Goal: Transaction & Acquisition: Purchase product/service

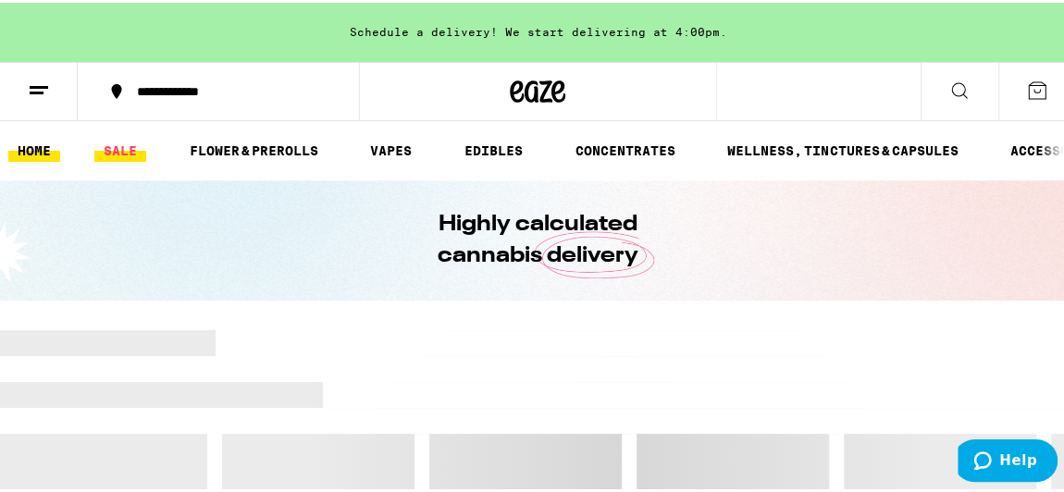
click at [110, 150] on link "SALE" at bounding box center [120, 148] width 52 height 22
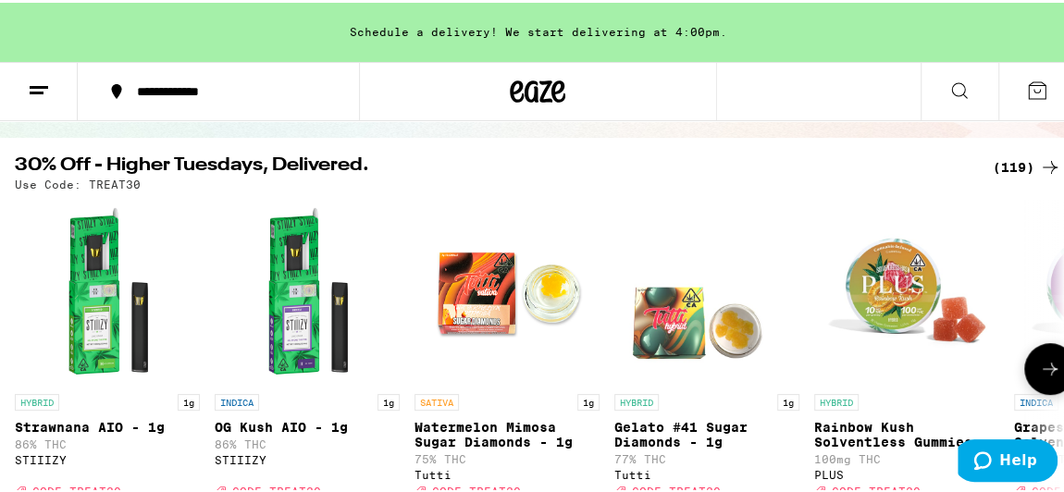
scroll to position [145, 0]
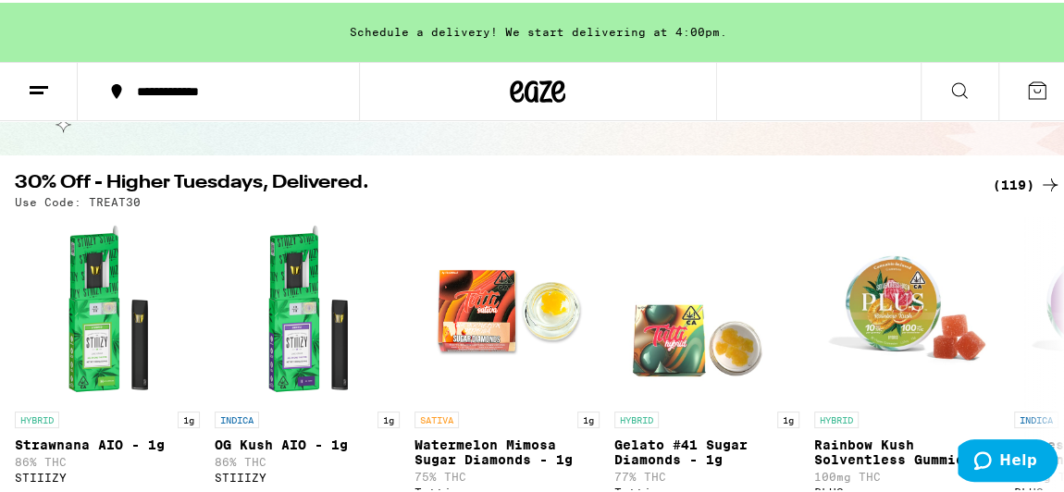
click at [1014, 177] on div "(119)" at bounding box center [1027, 182] width 68 height 22
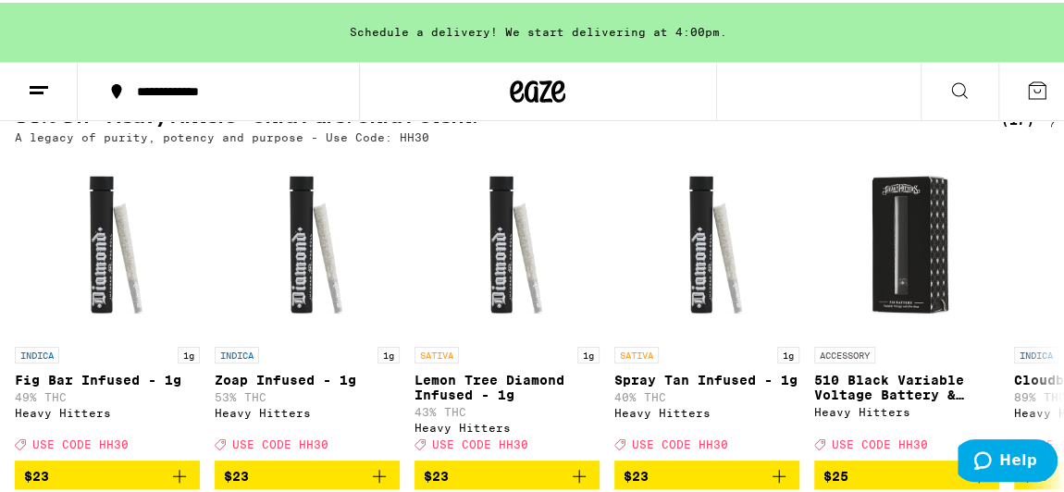
scroll to position [638, 0]
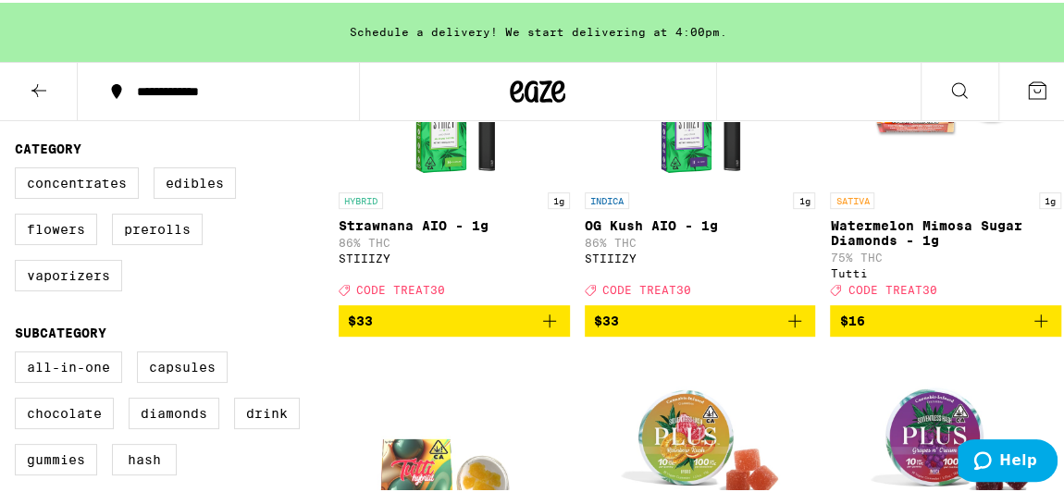
scroll to position [317, 0]
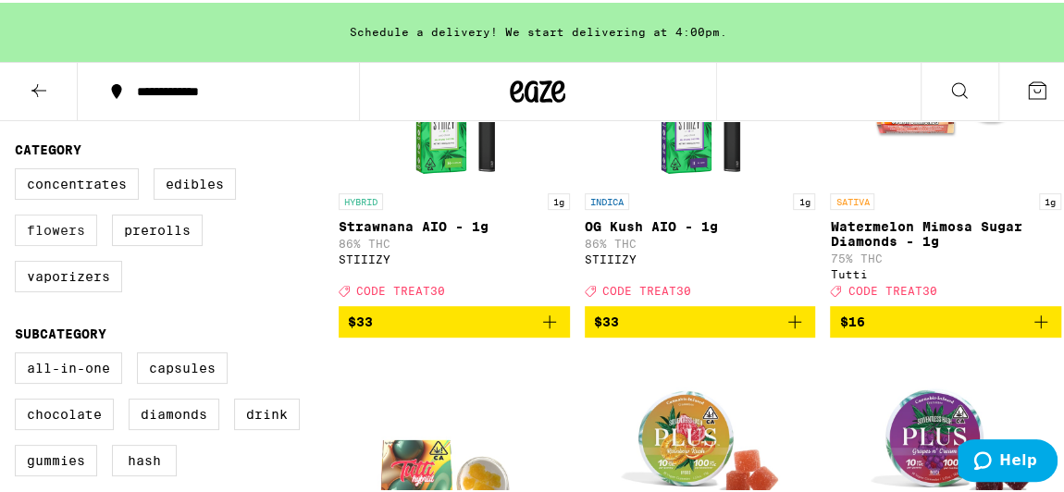
click at [46, 237] on label "Flowers" at bounding box center [56, 227] width 82 height 31
click at [19, 169] on input "Flowers" at bounding box center [19, 168] width 1 height 1
checkbox input "true"
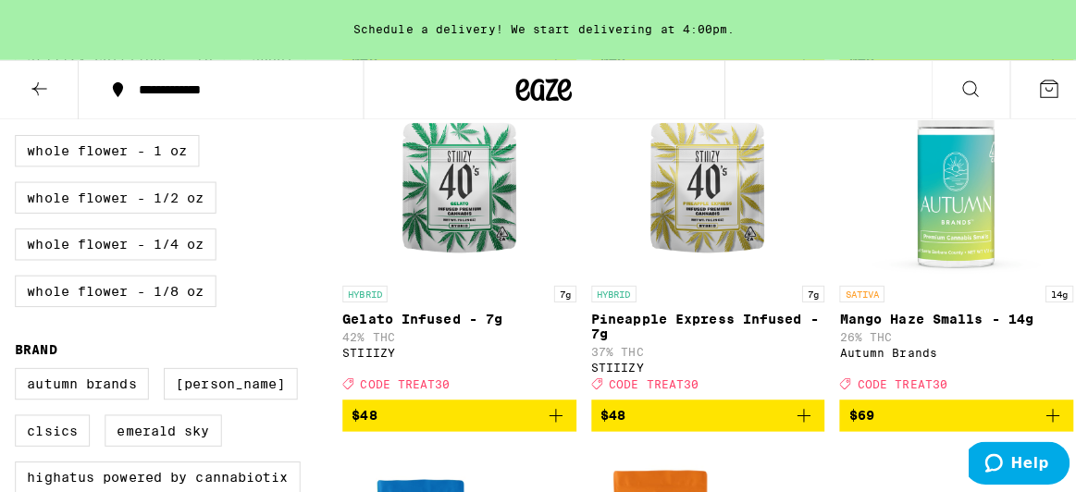
scroll to position [894, 0]
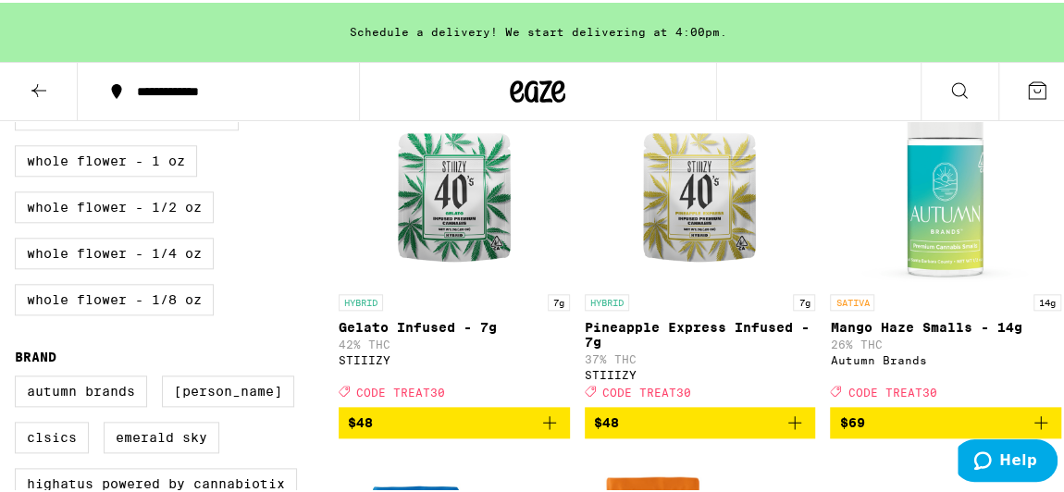
click at [948, 219] on img "Open page for Mango Haze Smalls - 14g from Autumn Brands" at bounding box center [945, 189] width 185 height 185
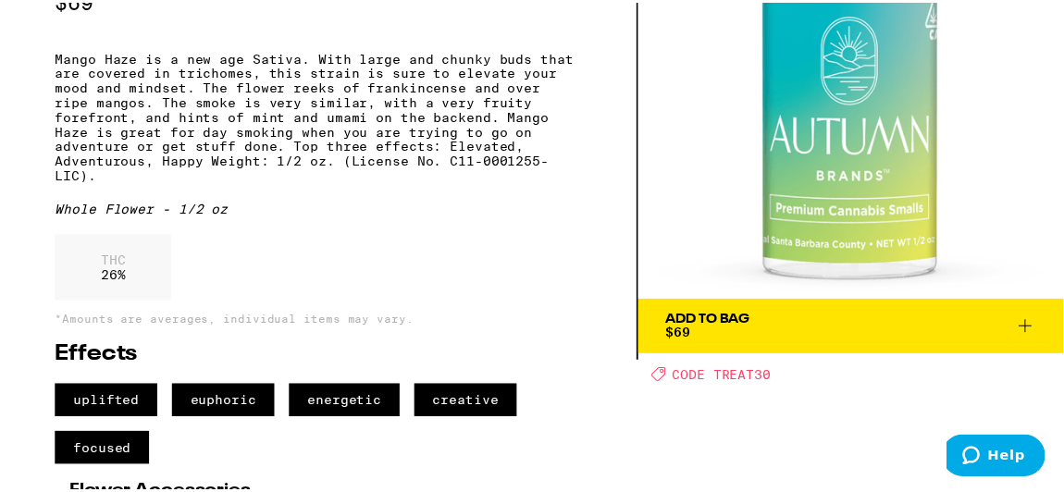
scroll to position [153, 0]
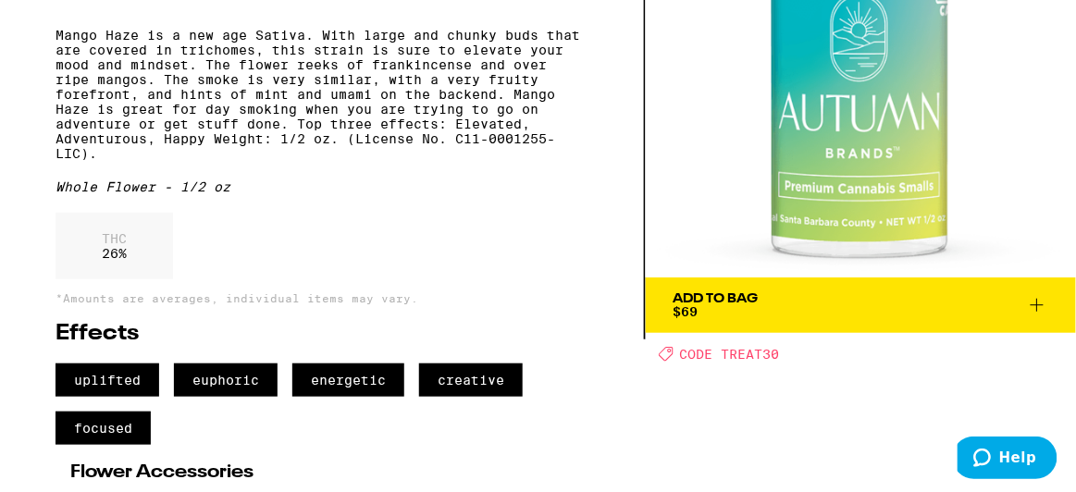
click at [755, 301] on div "Add To Bag" at bounding box center [716, 298] width 85 height 13
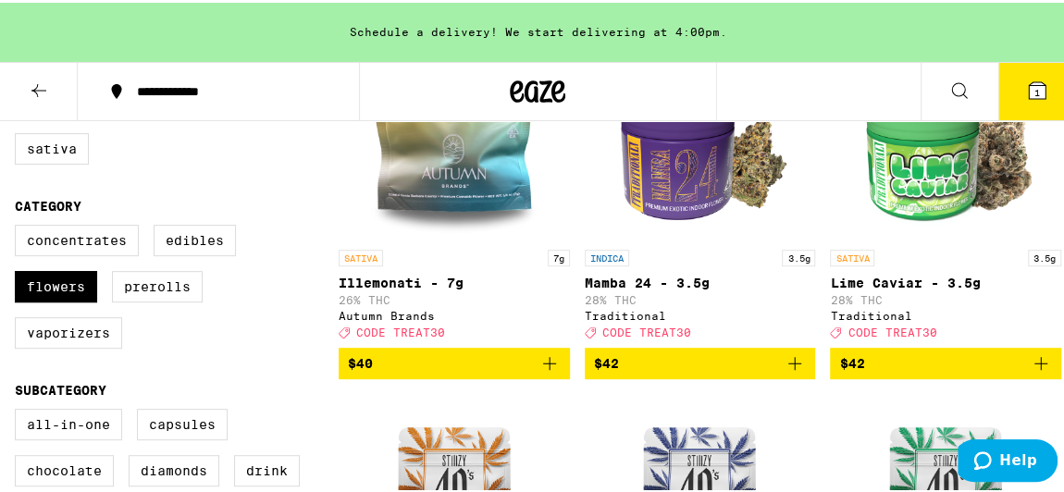
scroll to position [259, 0]
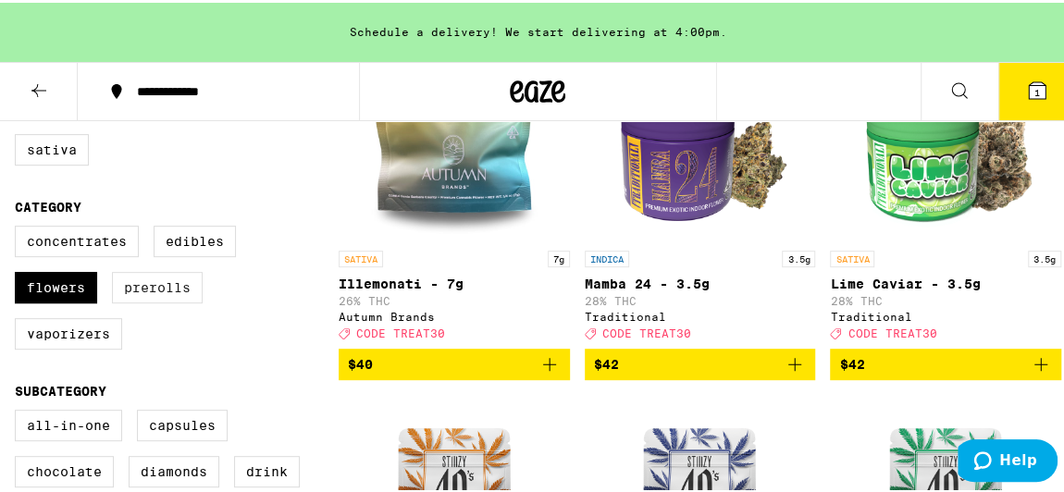
click at [152, 285] on label "Prerolls" at bounding box center [157, 284] width 91 height 31
click at [19, 227] on input "Prerolls" at bounding box center [19, 226] width 1 height 1
checkbox input "true"
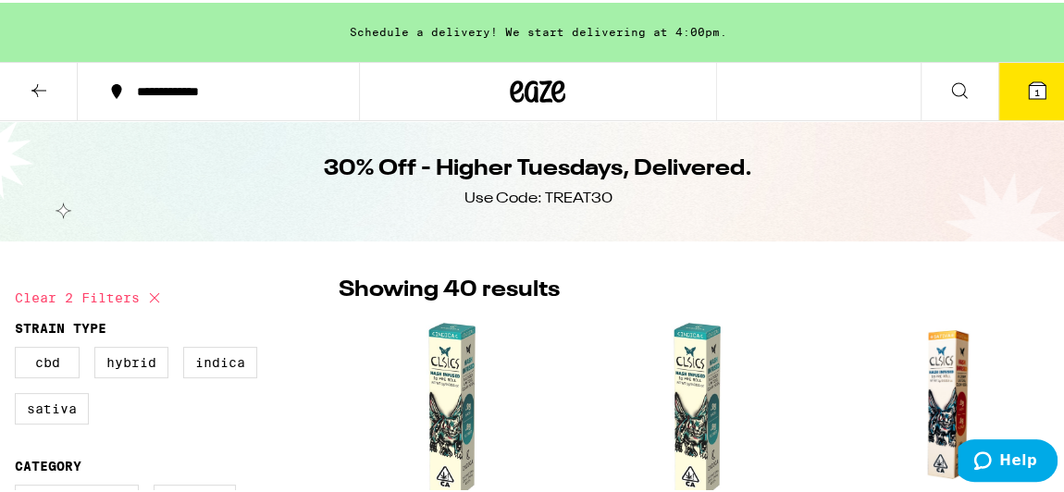
click at [1056, 93] on button "1" at bounding box center [1038, 88] width 78 height 57
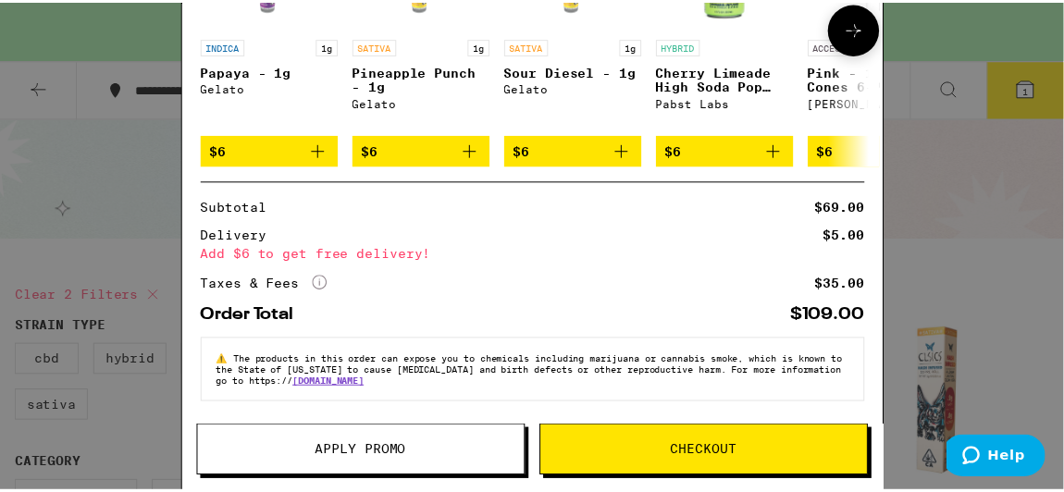
scroll to position [350, 0]
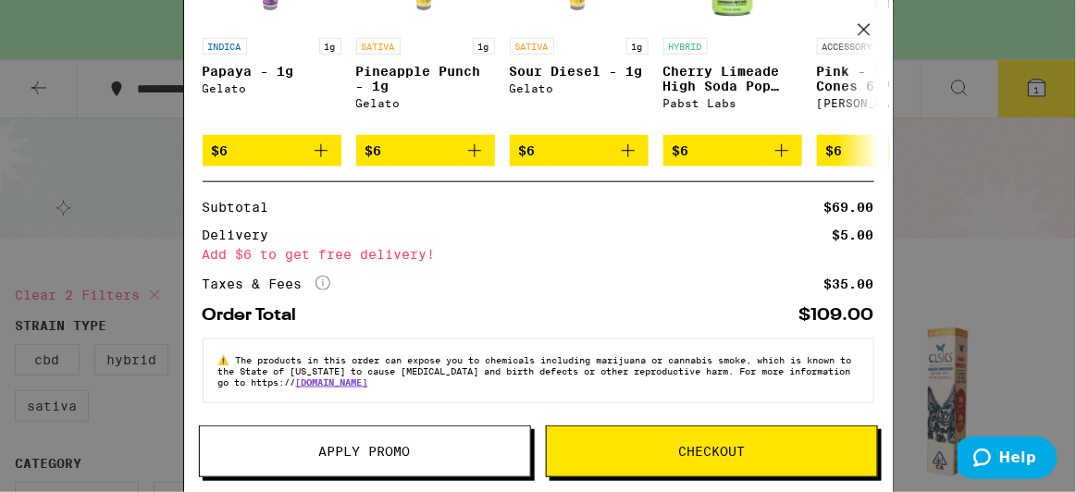
click at [869, 25] on icon at bounding box center [864, 30] width 28 height 28
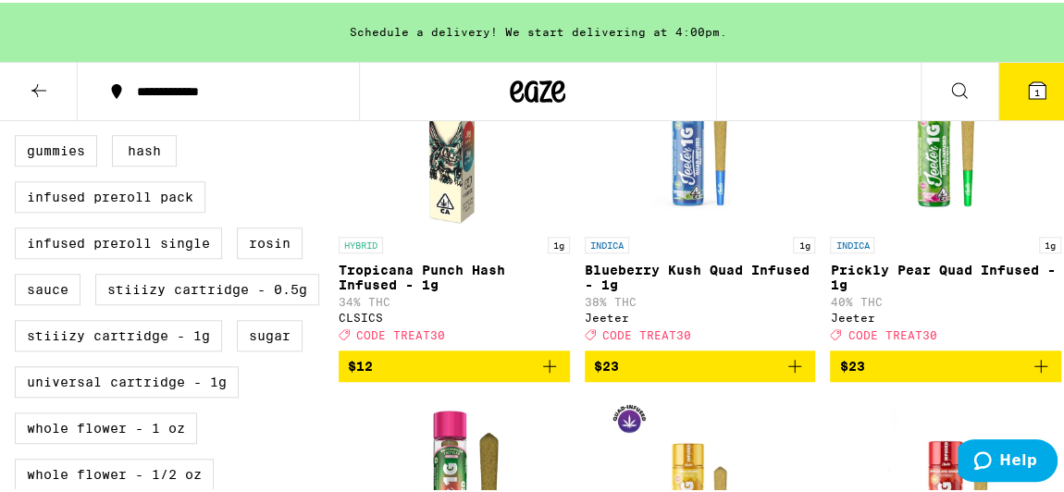
scroll to position [626, 0]
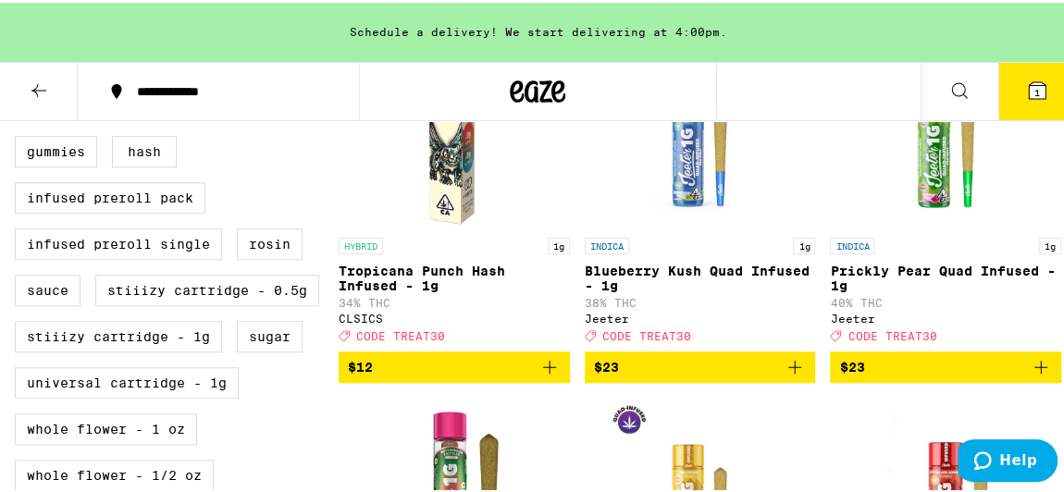
click at [540, 376] on icon "Add to bag" at bounding box center [550, 365] width 22 height 22
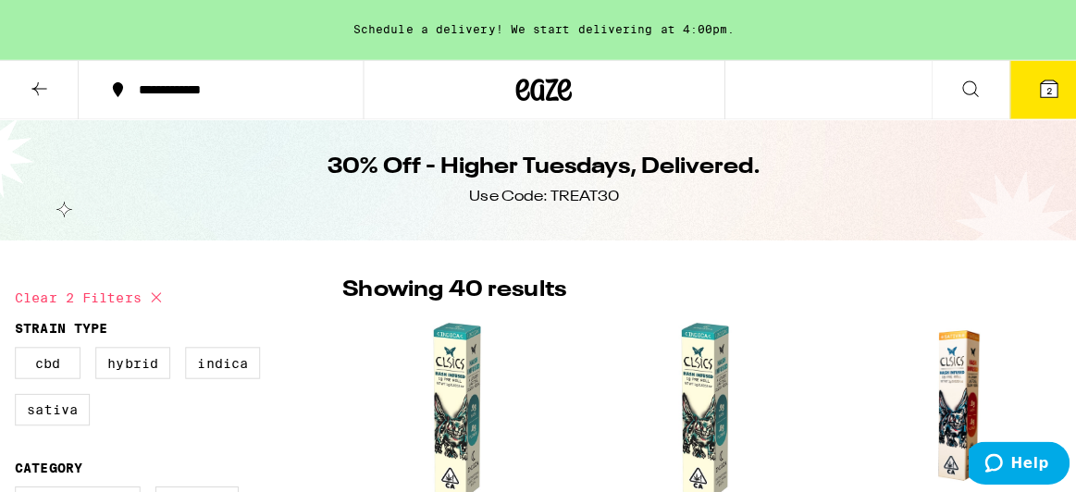
scroll to position [0, 0]
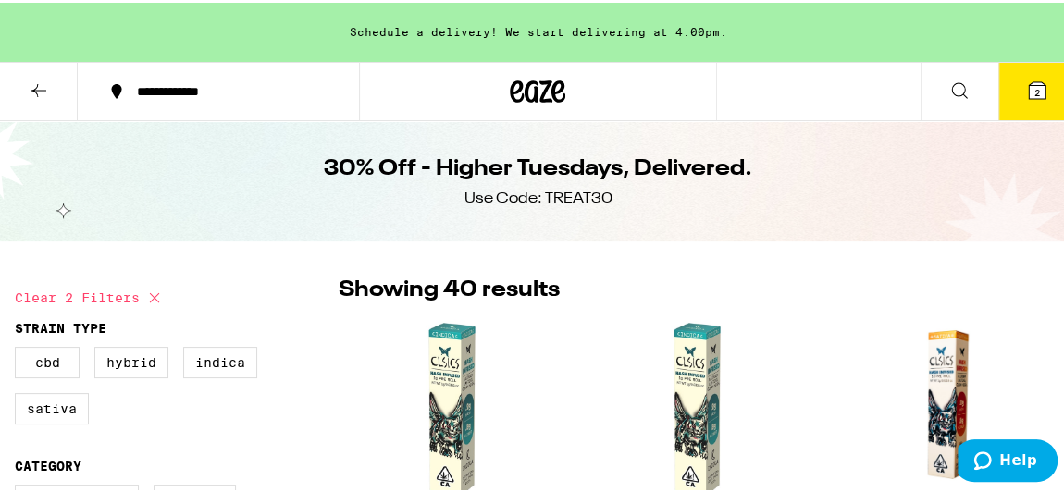
click at [1016, 98] on button "2" at bounding box center [1038, 88] width 78 height 57
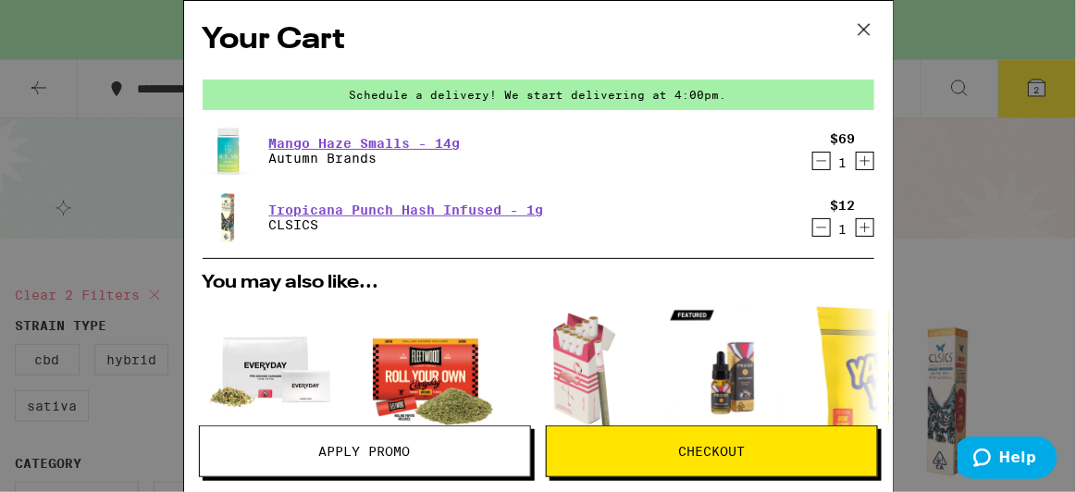
click at [860, 18] on icon at bounding box center [864, 30] width 28 height 28
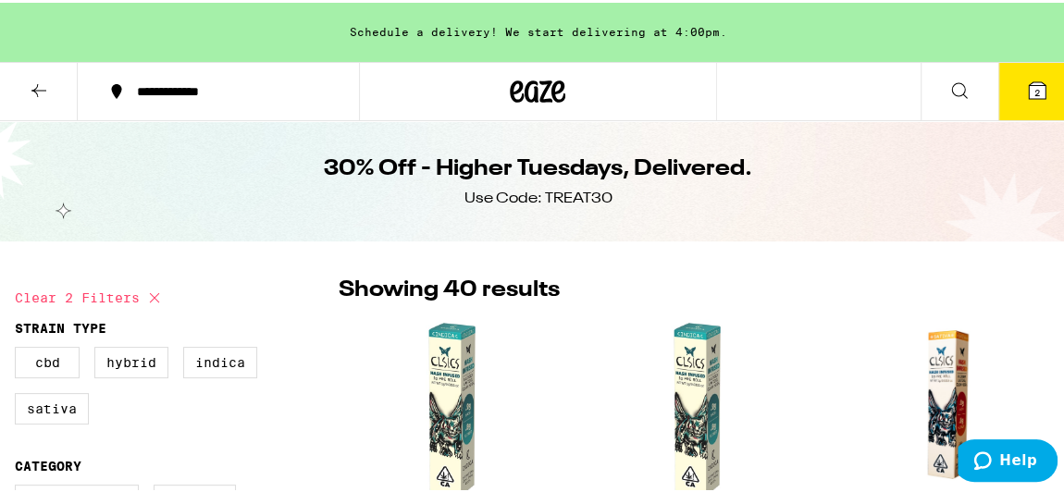
click at [1029, 90] on icon at bounding box center [1037, 88] width 17 height 17
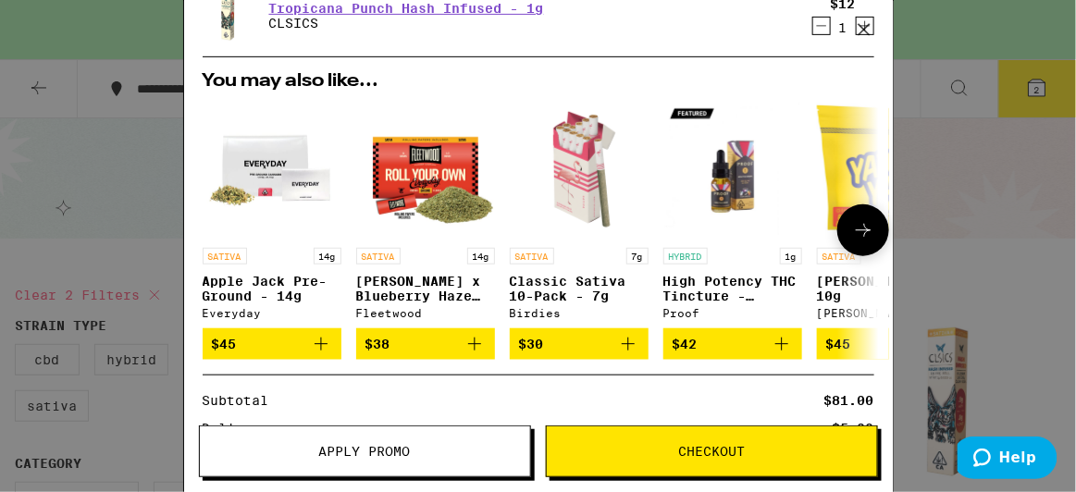
scroll to position [203, 0]
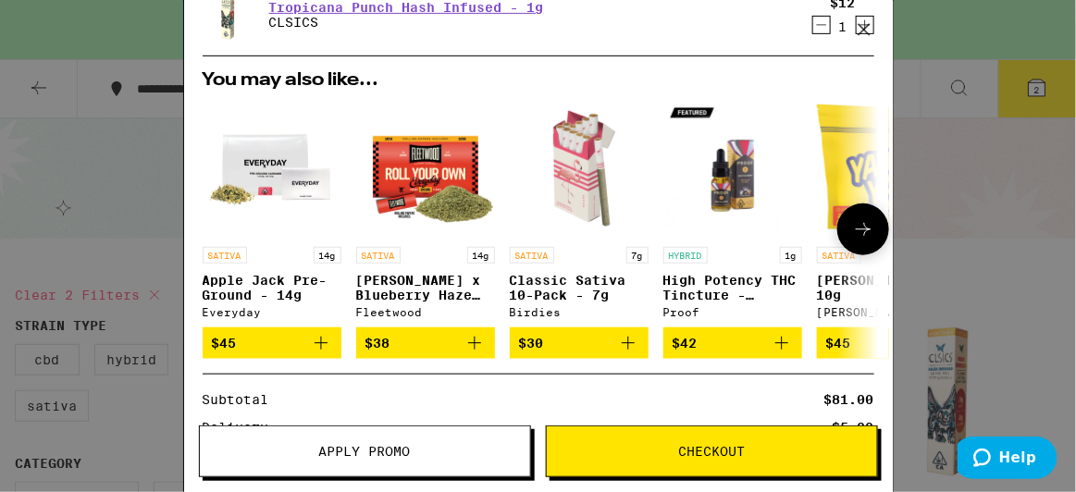
click at [473, 342] on icon "Add to bag" at bounding box center [475, 343] width 22 height 22
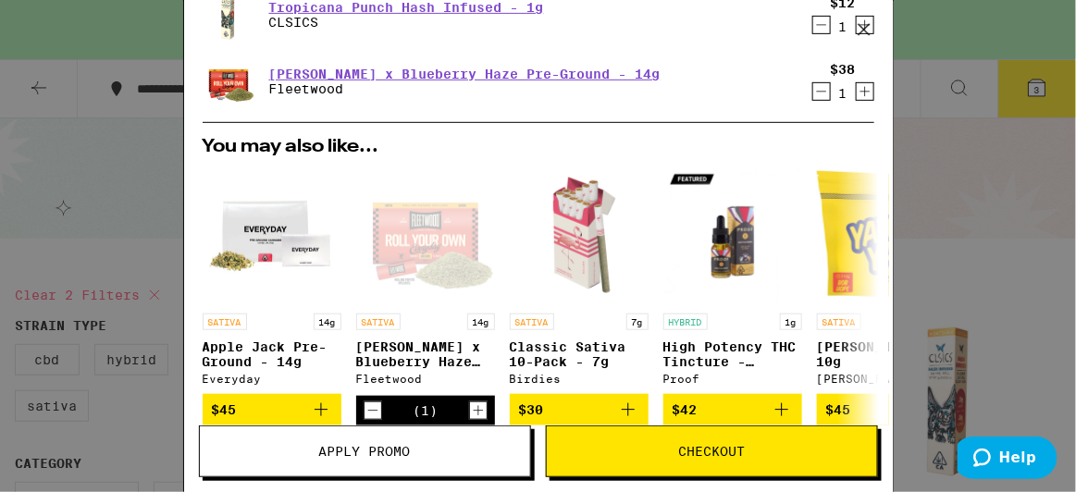
click at [863, 25] on icon at bounding box center [864, 30] width 28 height 28
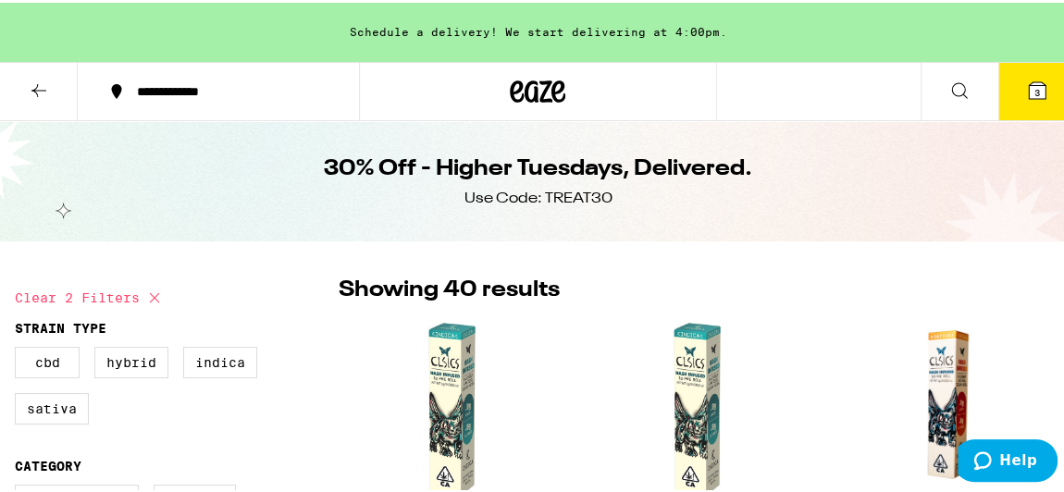
click at [1035, 86] on span "3" at bounding box center [1038, 89] width 6 height 11
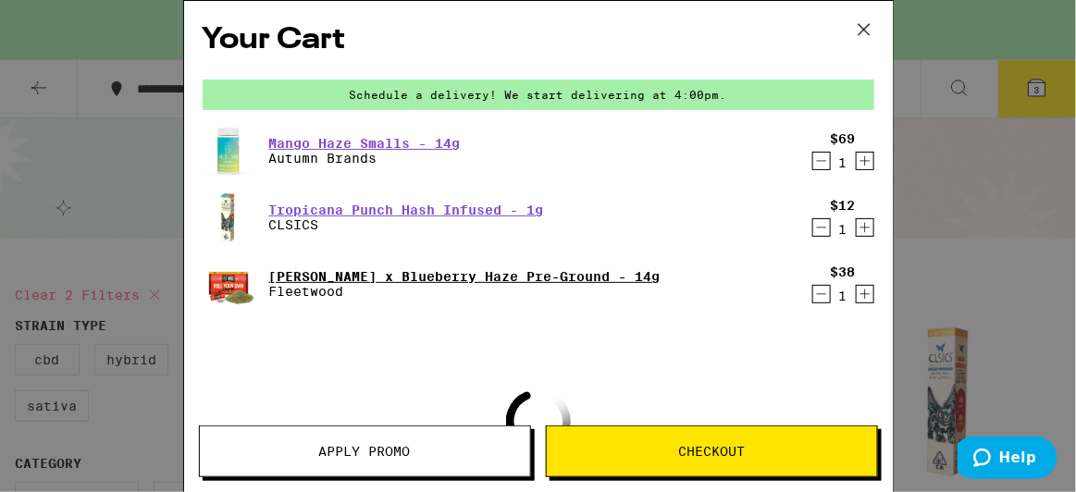
click at [387, 273] on link "[PERSON_NAME] x Blueberry Haze Pre-Ground - 14g" at bounding box center [464, 276] width 391 height 15
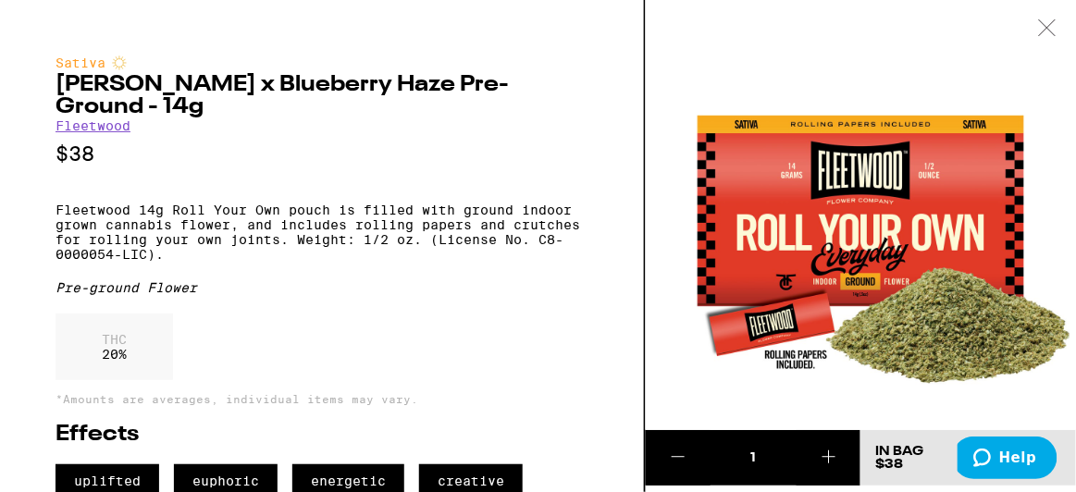
click at [1042, 24] on icon at bounding box center [1047, 27] width 19 height 17
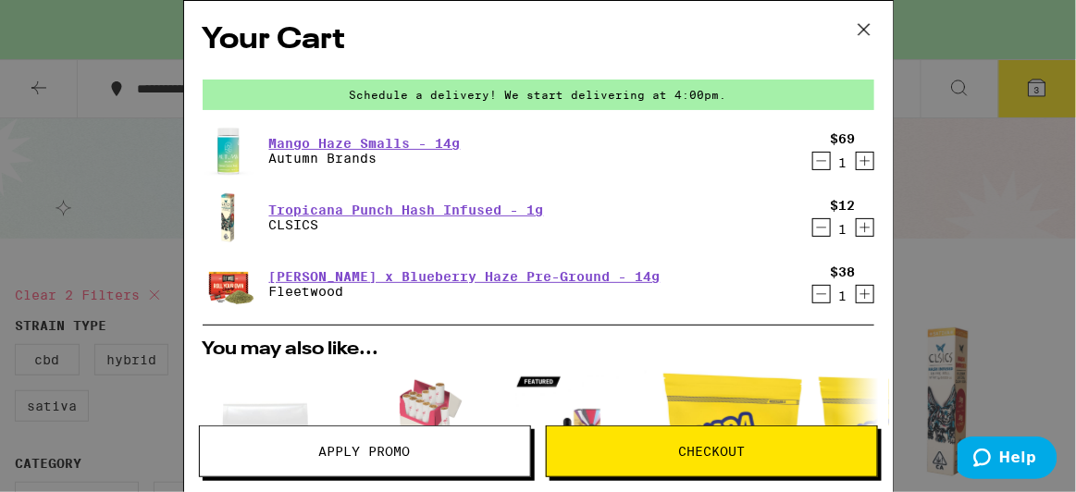
click at [813, 165] on icon "Decrement" at bounding box center [821, 161] width 17 height 22
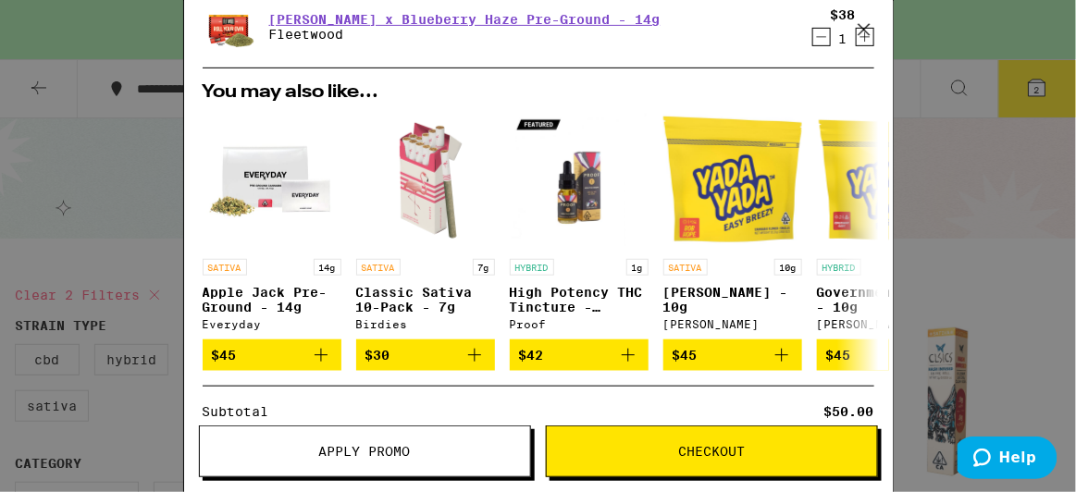
scroll to position [192, 0]
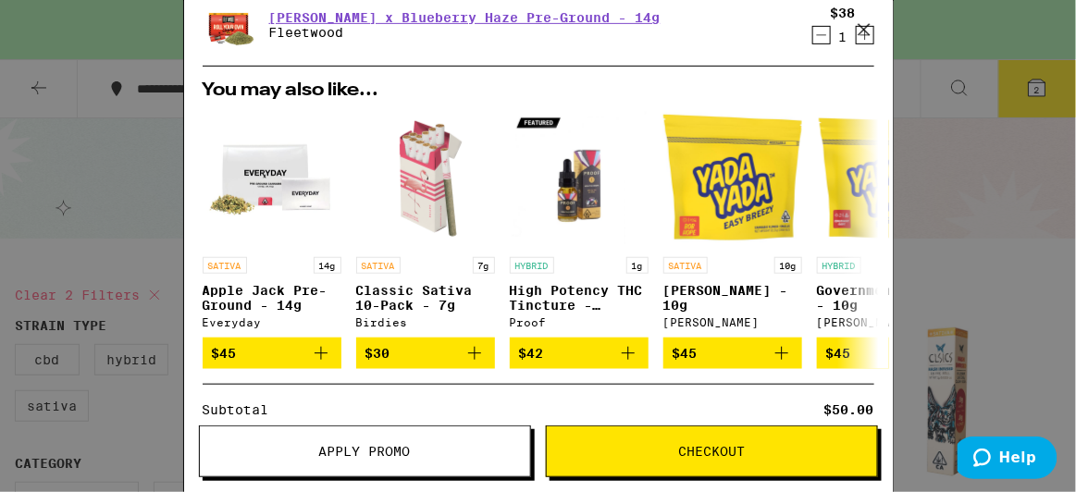
drag, startPoint x: 640, startPoint y: 454, endPoint x: 425, endPoint y: 441, distance: 216.1
click at [435, 442] on div "Apply Promo Checkout" at bounding box center [538, 452] width 679 height 52
click at [387, 442] on button "Apply Promo" at bounding box center [365, 452] width 332 height 52
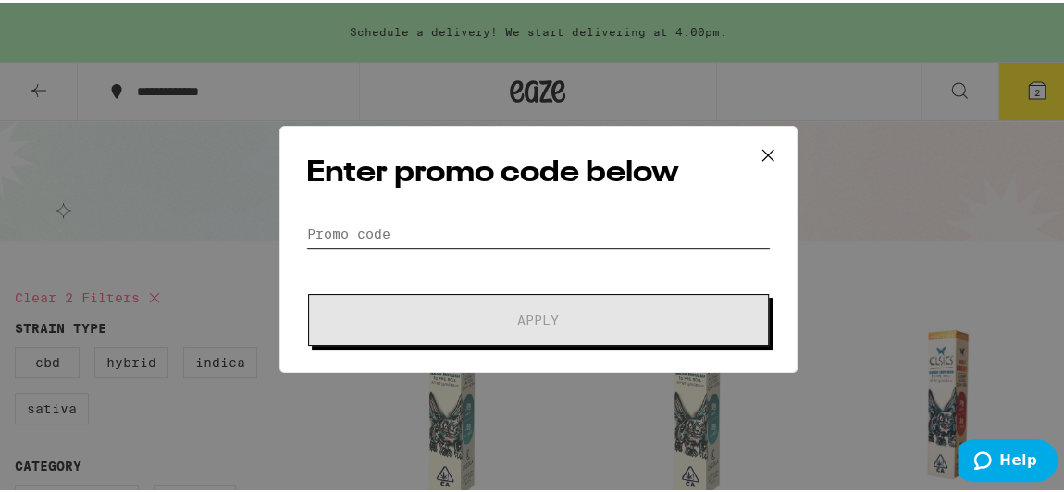
click at [392, 230] on input "Promo Code" at bounding box center [538, 231] width 465 height 28
click at [757, 141] on icon at bounding box center [768, 153] width 28 height 28
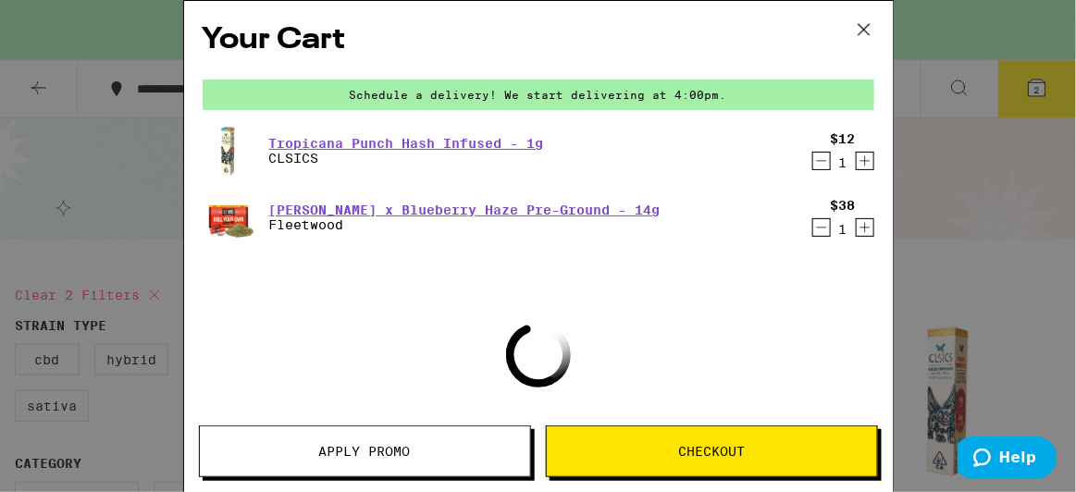
click at [869, 27] on icon at bounding box center [864, 30] width 28 height 28
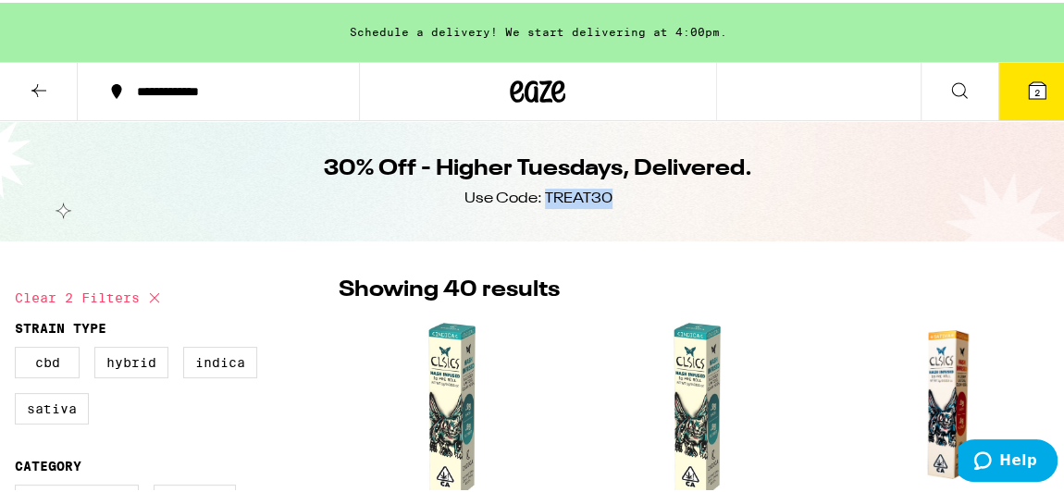
drag, startPoint x: 607, startPoint y: 203, endPoint x: 539, endPoint y: 203, distance: 68.5
click at [539, 203] on div "30% Off - Higher Tuesdays, Delivered. Use Code: TREAT30" at bounding box center [538, 178] width 711 height 120
copy div "TREAT30"
click at [1008, 94] on button "2" at bounding box center [1038, 88] width 78 height 57
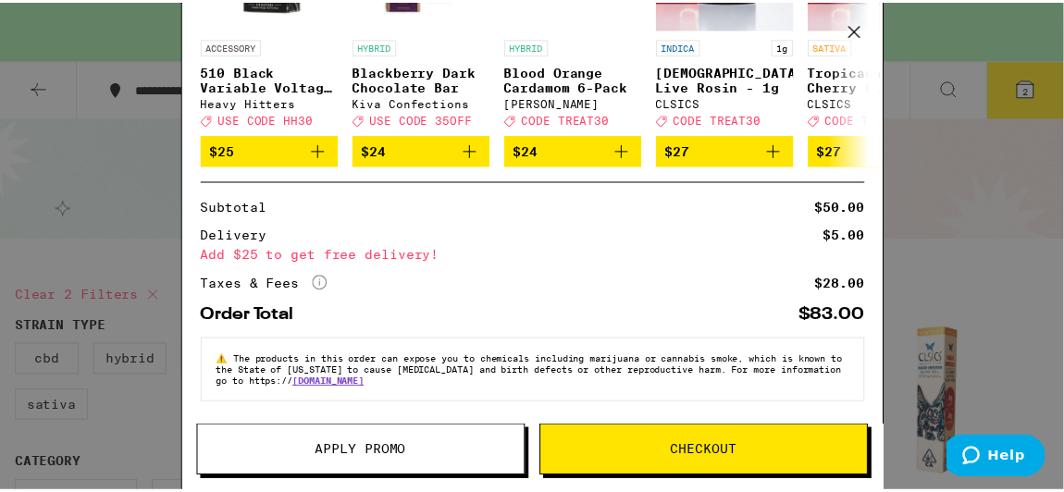
scroll to position [422, 0]
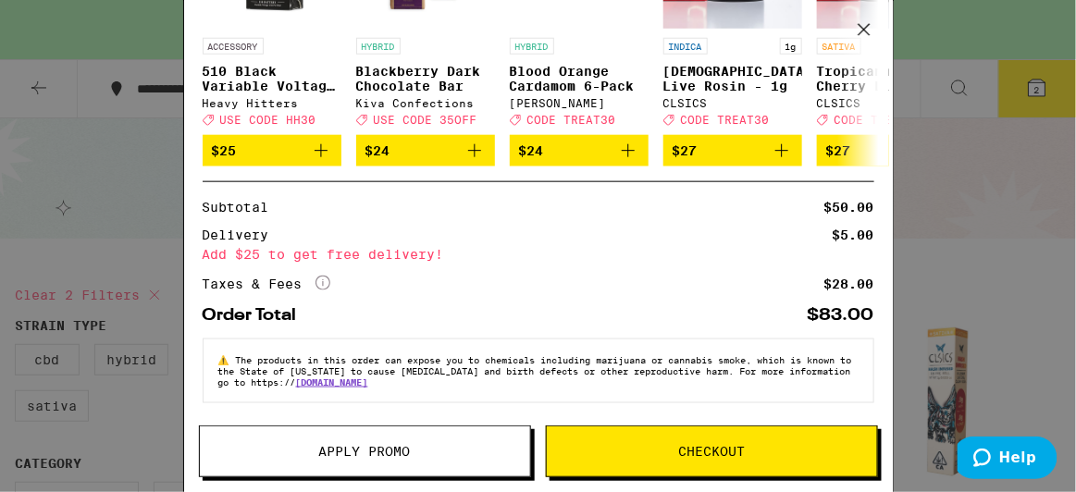
click at [369, 447] on span "Apply Promo" at bounding box center [365, 451] width 92 height 13
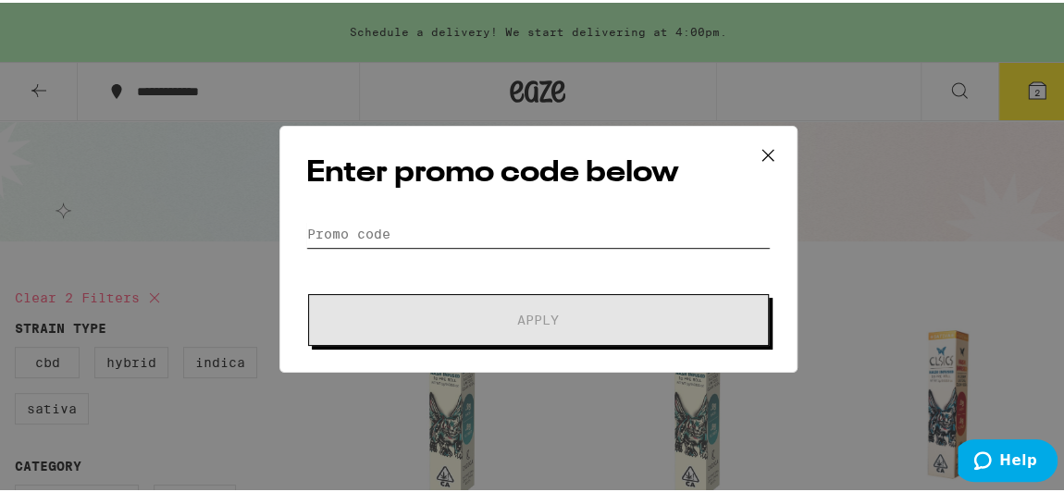
paste input "TREAT30"
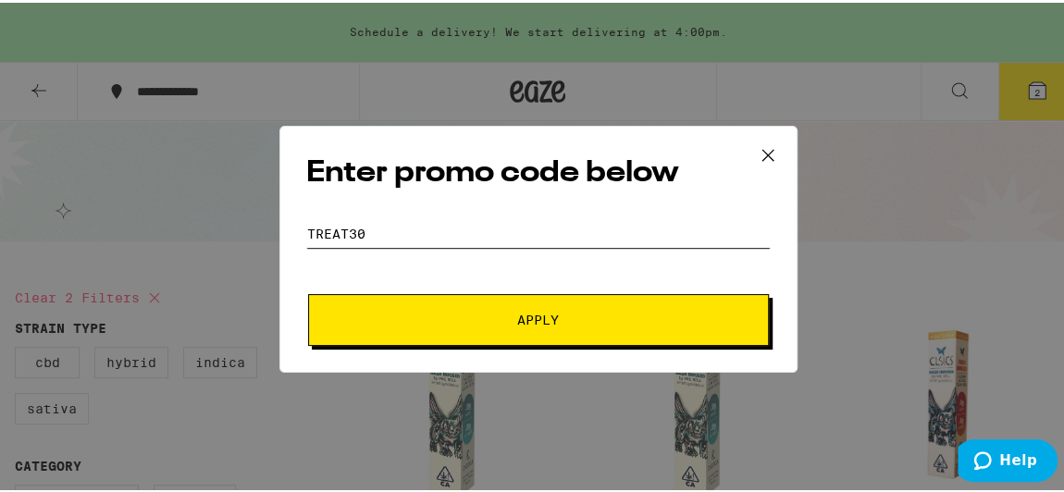
type input "TREAT30"
click at [454, 318] on span "Apply" at bounding box center [538, 317] width 333 height 13
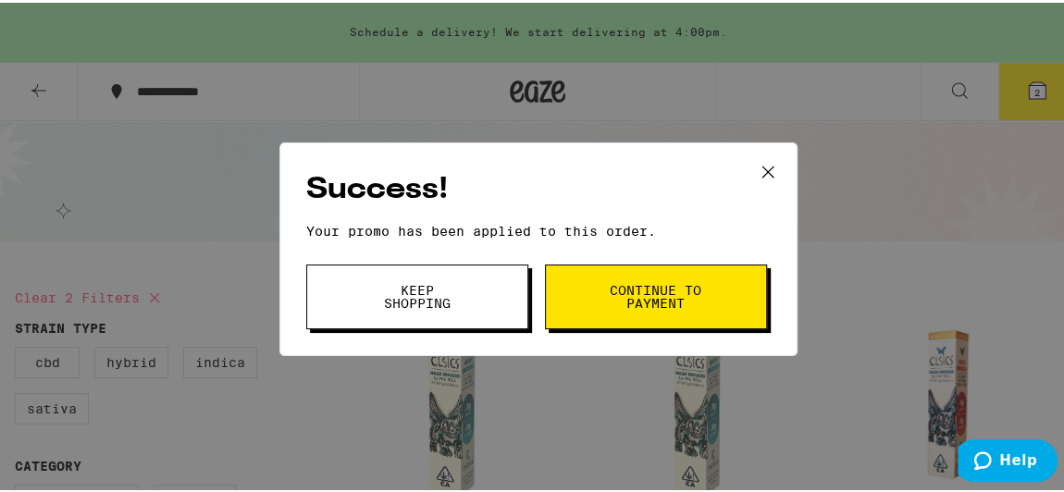
click at [612, 301] on span "Continue to payment" at bounding box center [656, 294] width 94 height 26
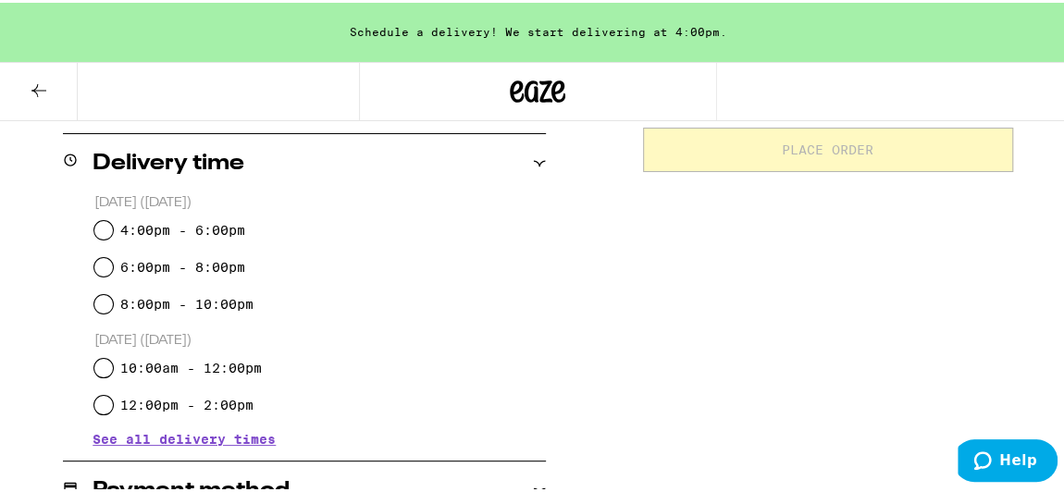
scroll to position [475, 0]
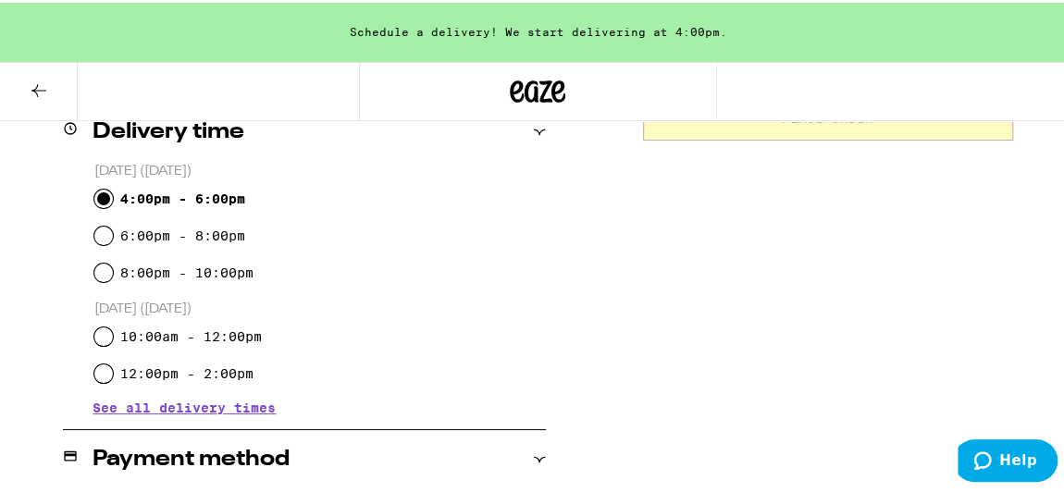
click at [95, 187] on input "4:00pm - 6:00pm" at bounding box center [103, 196] width 19 height 19
radio input "true"
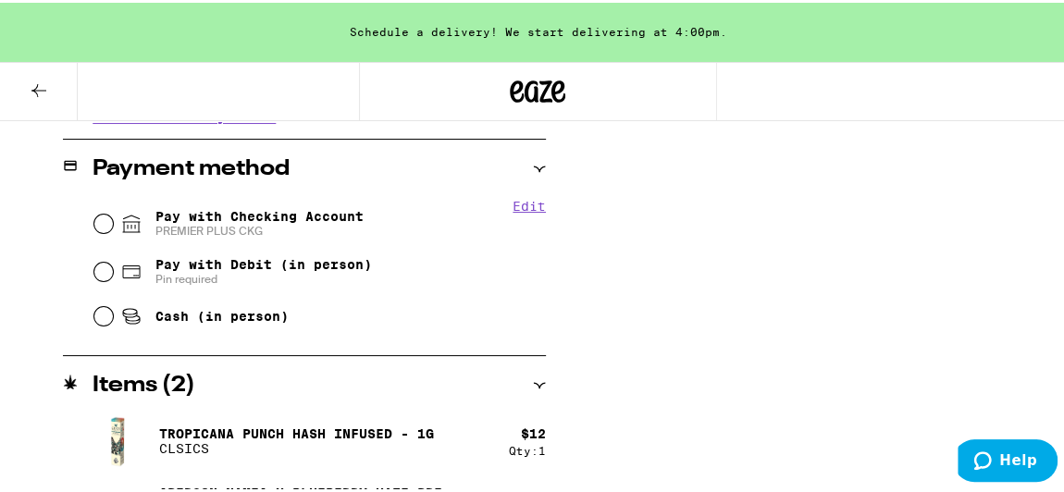
scroll to position [759, 0]
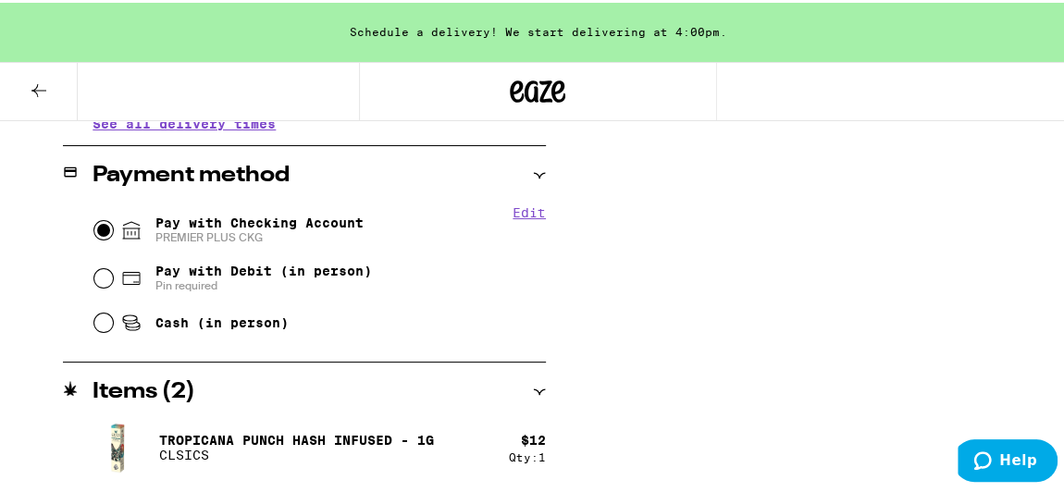
click at [96, 232] on input "Pay with Checking Account PREMIER PLUS CKG" at bounding box center [103, 227] width 19 height 19
radio input "true"
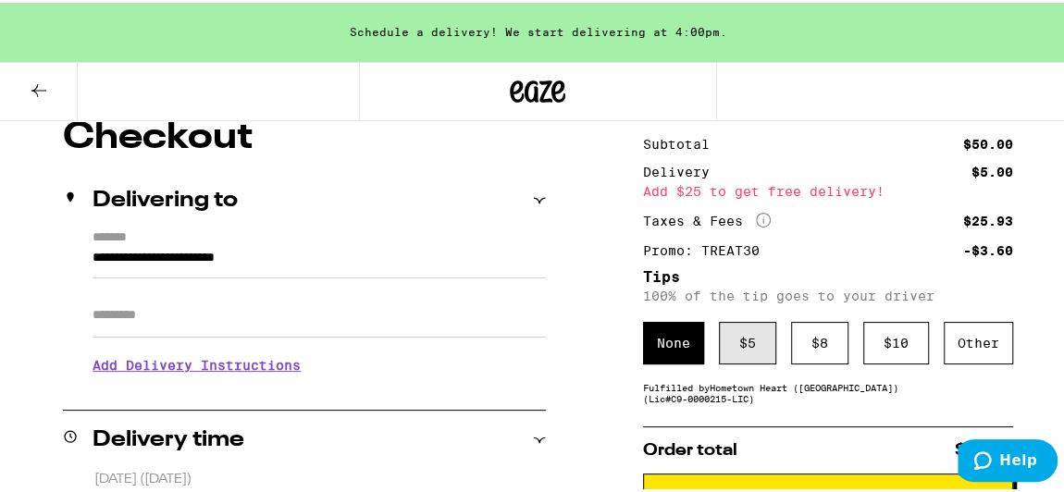
scroll to position [163, 0]
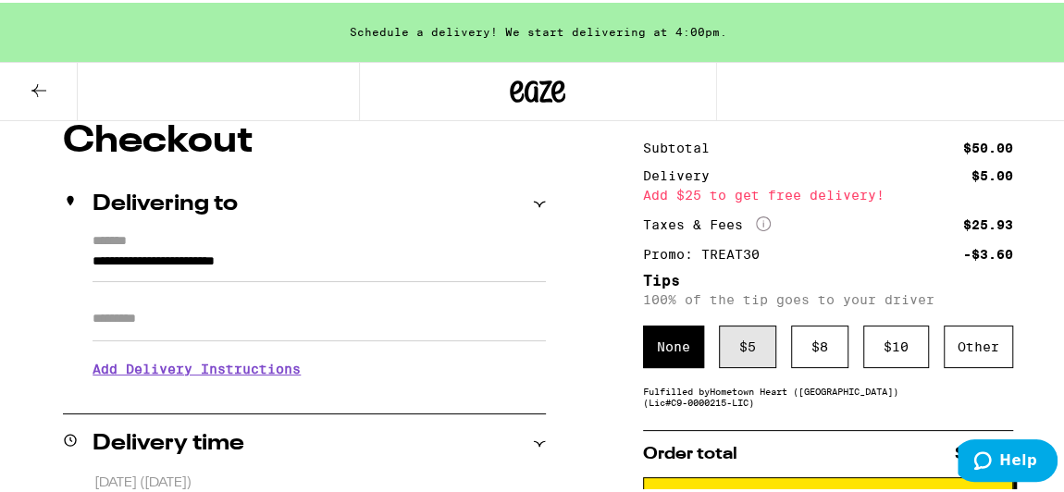
click at [728, 332] on div "$ 5" at bounding box center [747, 344] width 57 height 43
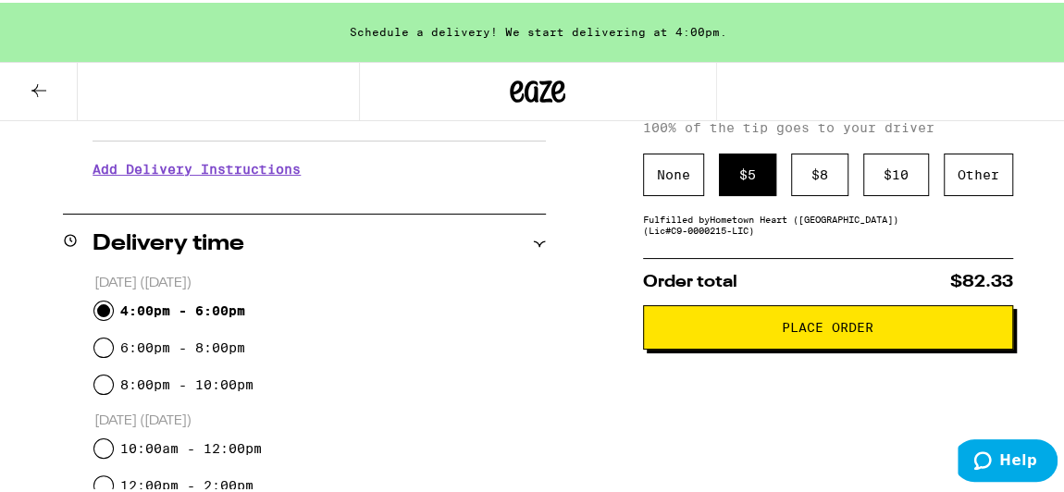
scroll to position [346, 0]
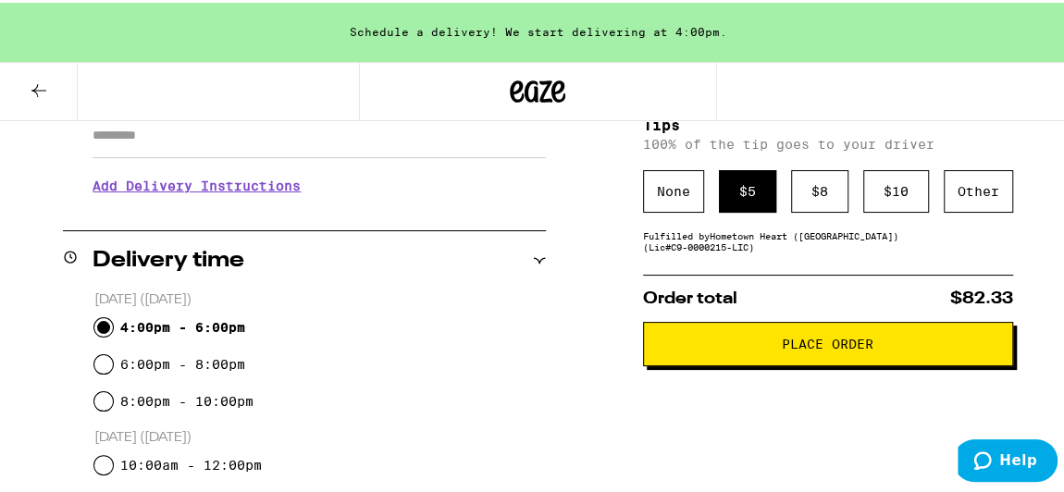
click at [760, 337] on button "Place Order" at bounding box center [828, 341] width 370 height 44
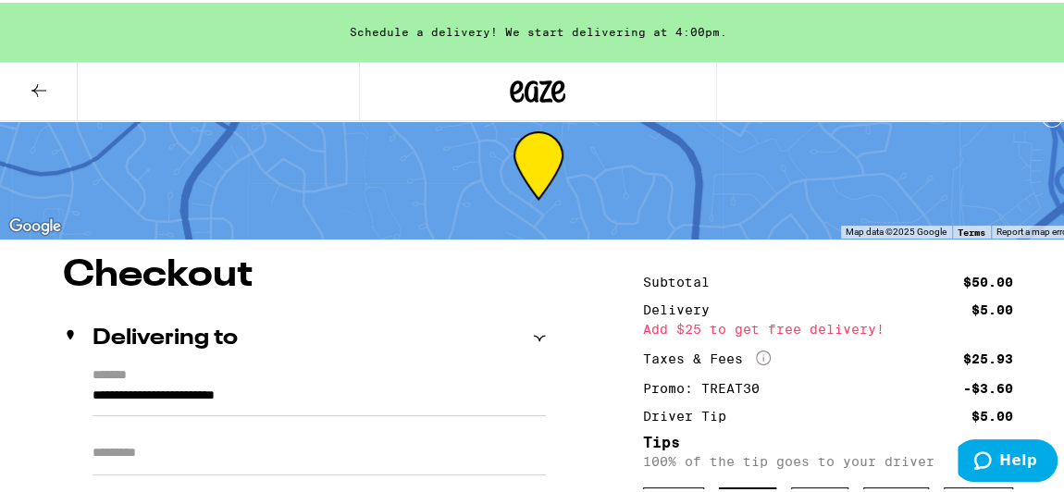
scroll to position [0, 0]
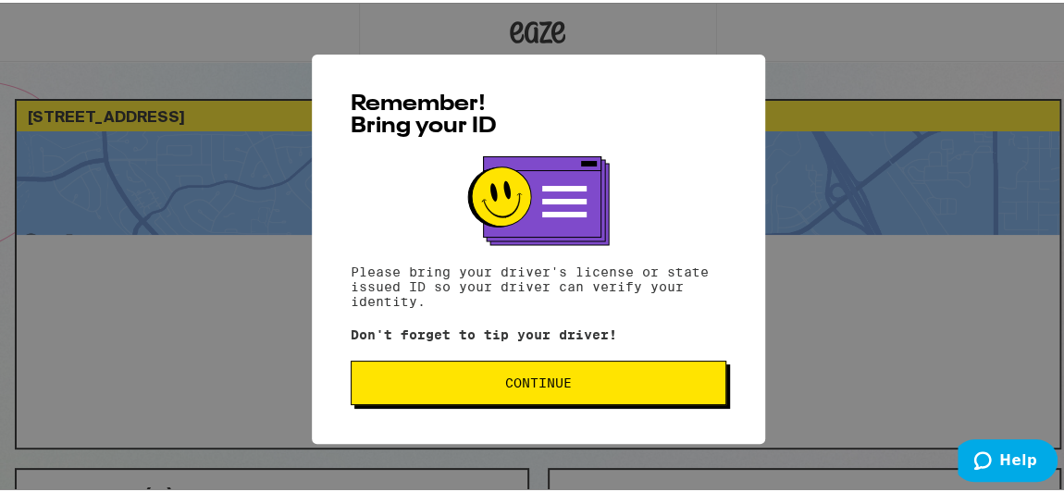
click at [492, 383] on span "Continue" at bounding box center [538, 380] width 344 height 13
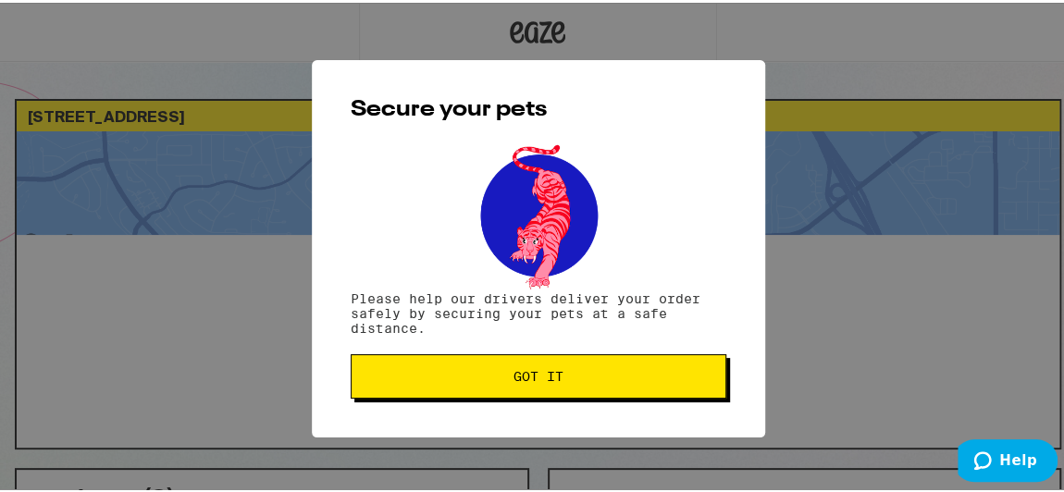
click at [537, 376] on span "Got it" at bounding box center [539, 373] width 50 height 13
